Goal: Navigation & Orientation: Find specific page/section

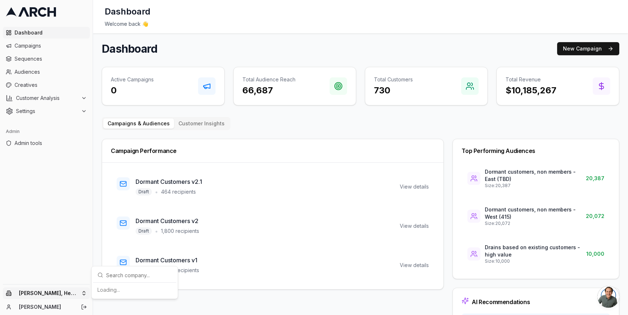
click at [86, 293] on html "Dashboard Campaigns Sequences Audiences Creatives Customer Analysis Settings Ad…" at bounding box center [314, 157] width 628 height 315
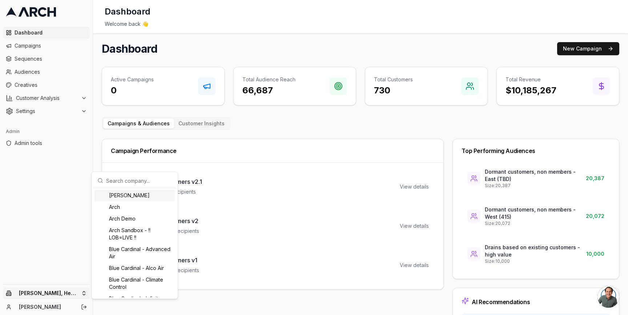
click at [138, 181] on input "text" at bounding box center [139, 180] width 66 height 15
click at [83, 107] on html "Dashboard Campaigns Sequences Audiences Creatives Customer Analysis Settings Ad…" at bounding box center [314, 157] width 628 height 315
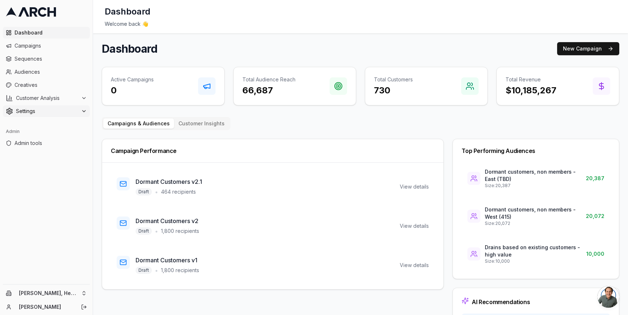
click at [83, 107] on button "Settings" at bounding box center [46, 111] width 87 height 12
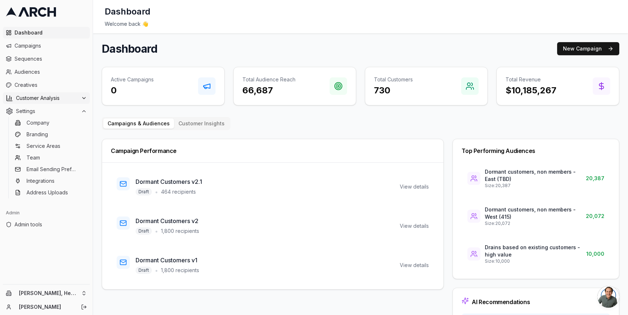
click at [76, 97] on span "Customer Analysis" at bounding box center [47, 98] width 62 height 7
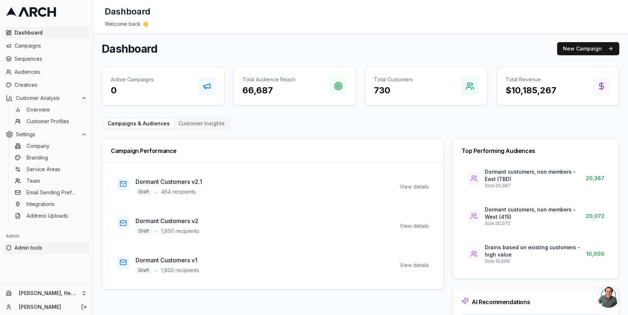
click at [54, 251] on span "Admin tools" at bounding box center [51, 247] width 72 height 7
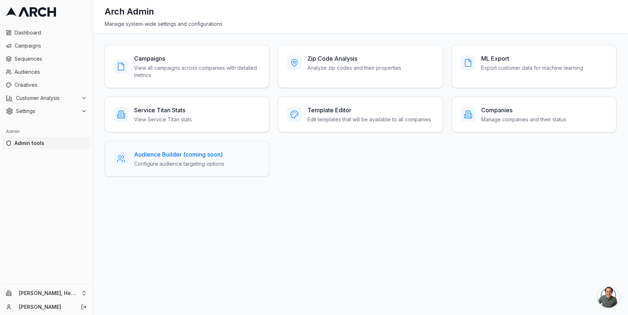
click at [235, 161] on div "Audience Builder (coming soon) Configure audience targeting options" at bounding box center [187, 158] width 146 height 17
click at [476, 110] on div "Companies Manage companies and their status" at bounding box center [534, 114] width 146 height 17
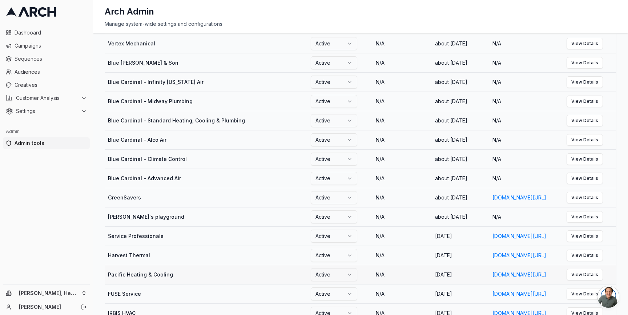
scroll to position [197, 0]
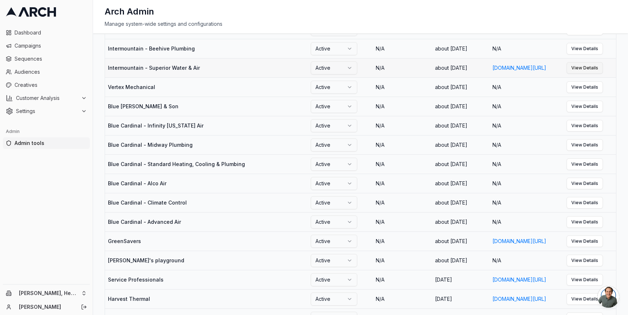
click at [603, 74] on link "View Details" at bounding box center [585, 68] width 36 height 12
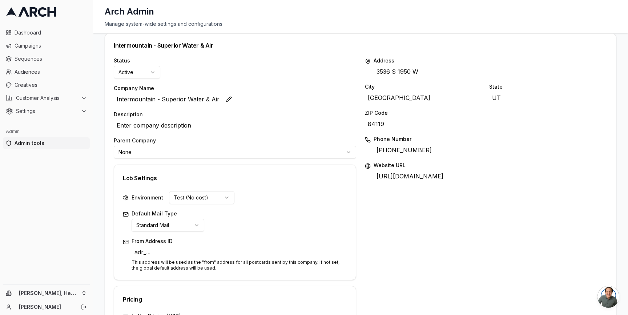
scroll to position [55, 0]
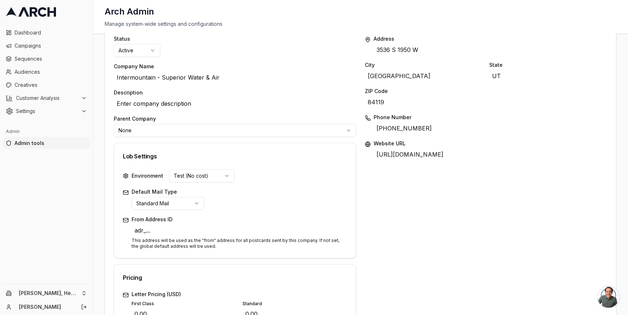
click at [290, 128] on html "Dashboard Campaigns Sequences Audiences Creatives Customer Analysis Settings Ad…" at bounding box center [314, 157] width 628 height 315
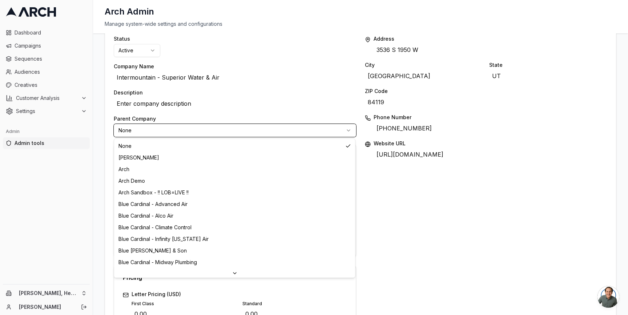
click at [260, 98] on html "Dashboard Campaigns Sequences Audiences Creatives Customer Analysis Settings Ad…" at bounding box center [314, 157] width 628 height 315
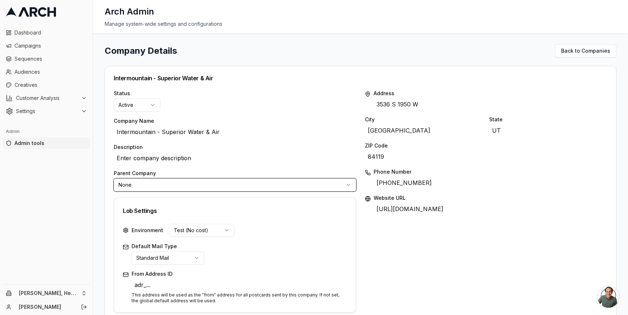
scroll to position [0, 0]
click at [100, 137] on div "Company Details Back to Companies Intermountain - Superior Water & Air Status A…" at bounding box center [360, 174] width 535 height 282
click at [145, 50] on h1 "Company Details" at bounding box center [141, 52] width 72 height 12
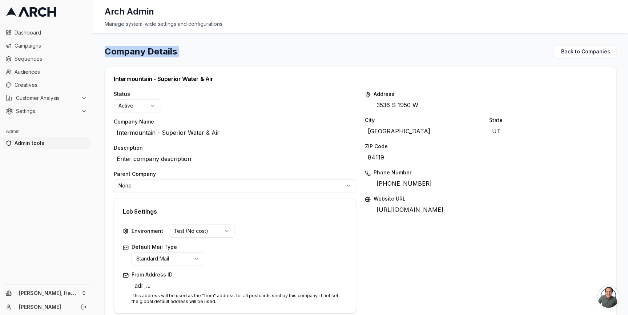
click at [148, 52] on h1 "Company Details" at bounding box center [141, 52] width 72 height 12
click at [147, 53] on h1 "Company Details" at bounding box center [141, 52] width 72 height 12
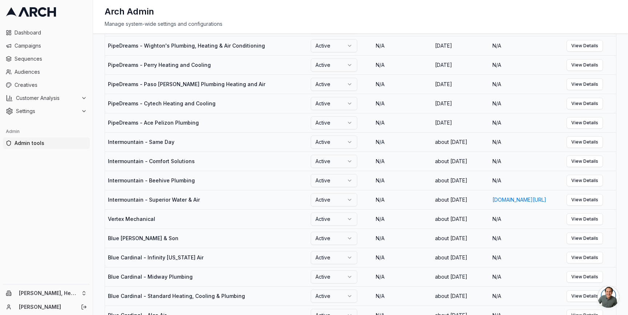
scroll to position [54, 0]
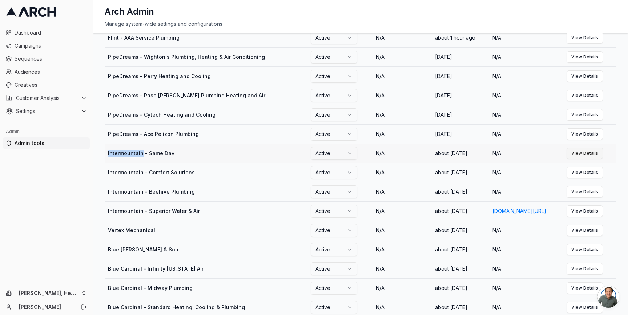
click at [603, 159] on link "View Details" at bounding box center [585, 154] width 36 height 12
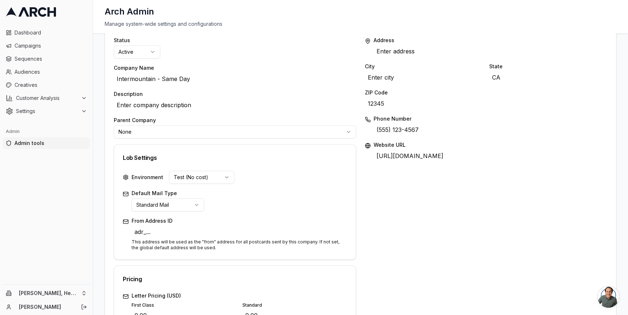
scroll to position [12, 0]
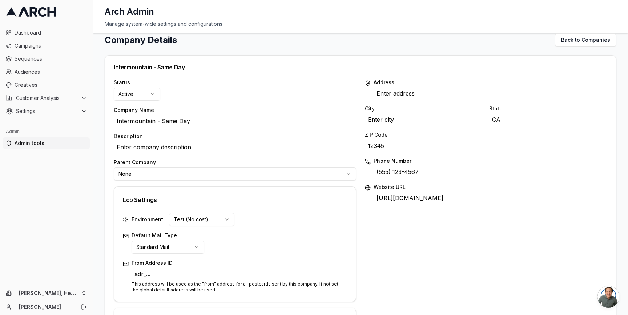
click at [179, 175] on html "Dashboard Campaigns Sequences Audiences Creatives Customer Analysis Settings Ad…" at bounding box center [314, 157] width 628 height 315
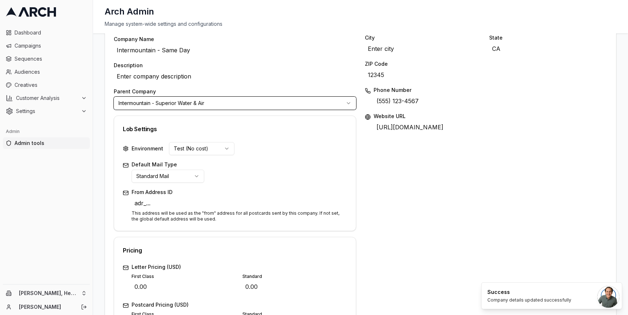
scroll to position [11, 0]
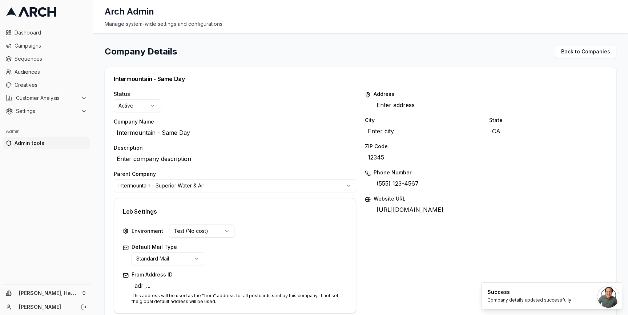
click at [42, 141] on span "Admin tools" at bounding box center [51, 143] width 72 height 7
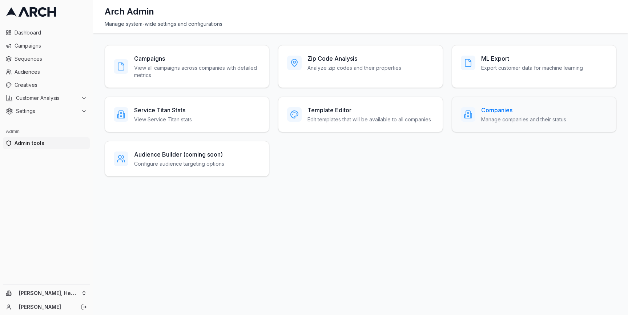
click at [512, 113] on h3 "Companies" at bounding box center [523, 110] width 85 height 9
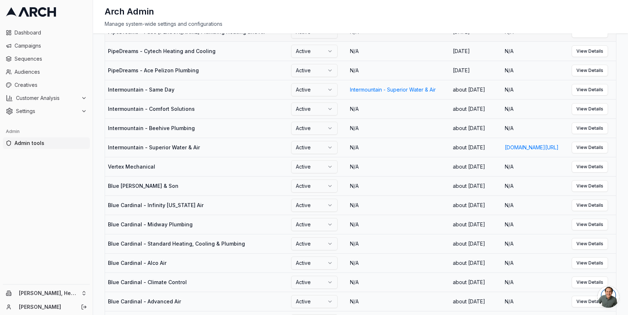
scroll to position [118, 0]
click at [593, 114] on link "View Details" at bounding box center [590, 108] width 36 height 12
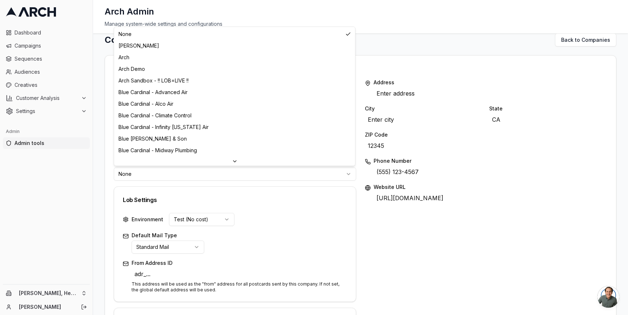
click at [249, 173] on html "Dashboard Campaigns Sequences Audiences Creatives Customer Analysis Settings Ad…" at bounding box center [314, 157] width 628 height 315
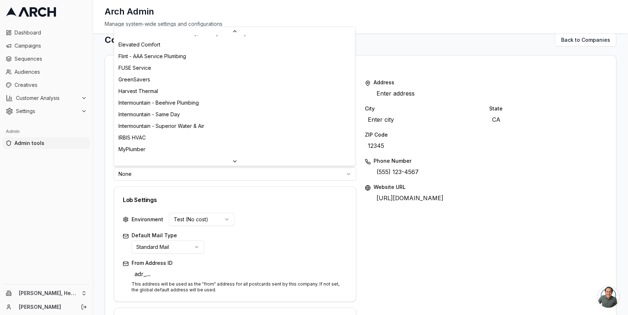
scroll to position [142, 0]
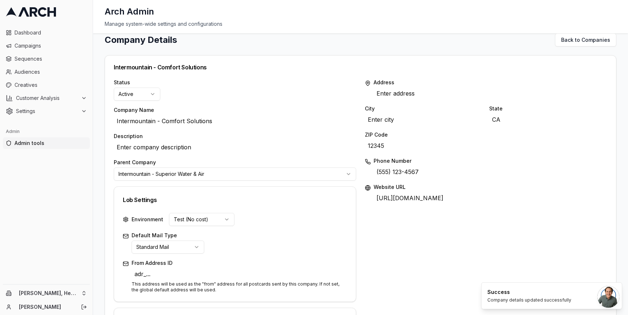
click at [38, 143] on span "Admin tools" at bounding box center [51, 143] width 72 height 7
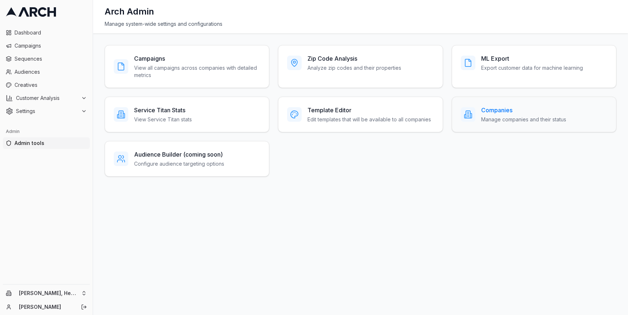
click at [534, 115] on div "Companies Manage companies and their status" at bounding box center [523, 114] width 85 height 17
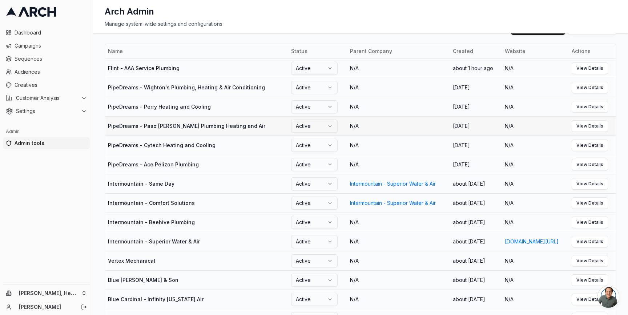
scroll to position [24, 0]
click at [354, 28] on div "Arch Admin Manage system-wide settings and configurations" at bounding box center [360, 16] width 535 height 33
